Goal: Find specific page/section: Find specific page/section

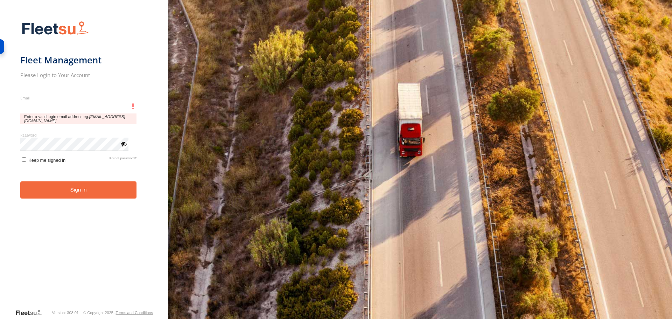
type input "**********"
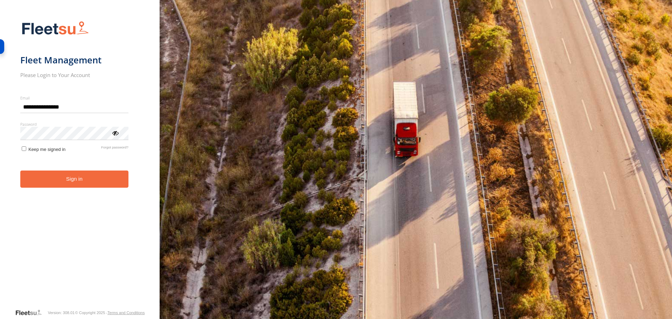
click at [68, 181] on button "Sign in" at bounding box center [74, 178] width 108 height 17
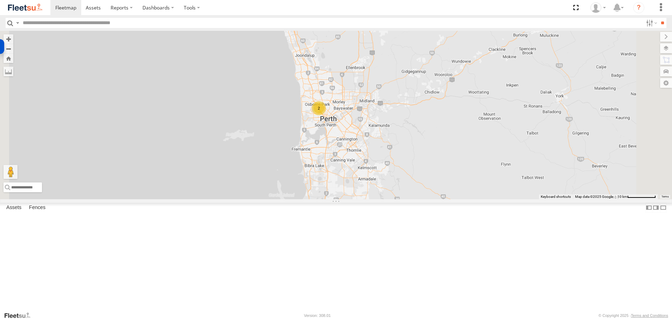
drag, startPoint x: 404, startPoint y: 66, endPoint x: 401, endPoint y: 196, distance: 129.5
click at [401, 196] on div "LV18 - Ranger 2" at bounding box center [336, 115] width 672 height 168
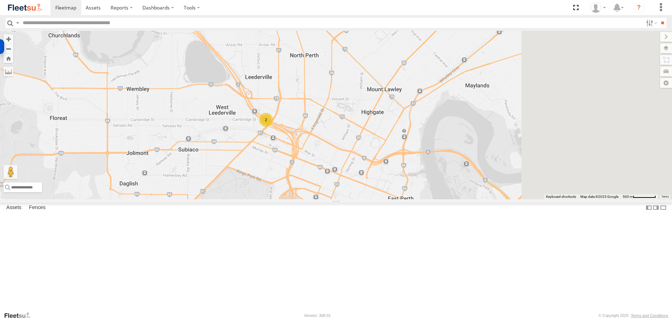
drag, startPoint x: 484, startPoint y: 193, endPoint x: 326, endPoint y: 194, distance: 158.1
click at [326, 194] on div "LV18 - Ranger 2" at bounding box center [336, 115] width 672 height 168
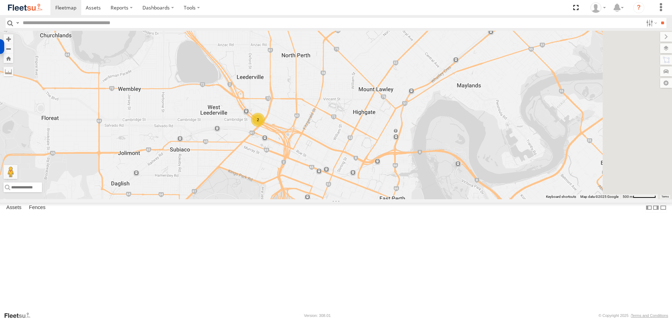
click at [265, 127] on div "2" at bounding box center [258, 120] width 14 height 14
